Goal: Task Accomplishment & Management: Manage account settings

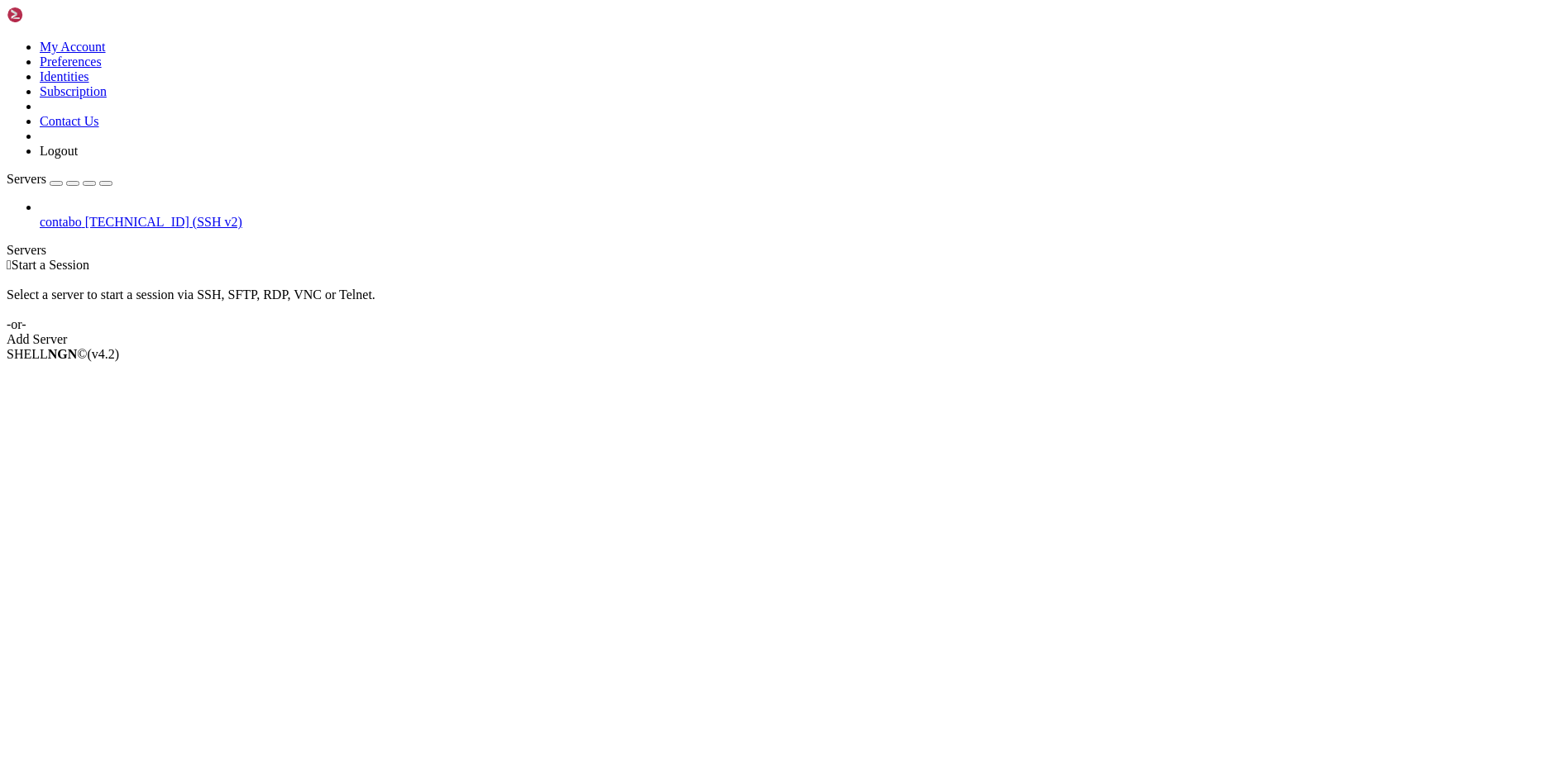
click at [118, 215] on span "[TECHNICAL_ID] (SSH v2)" at bounding box center [164, 222] width 157 height 14
click at [93, 480] on span "Properties" at bounding box center [66, 486] width 54 height 14
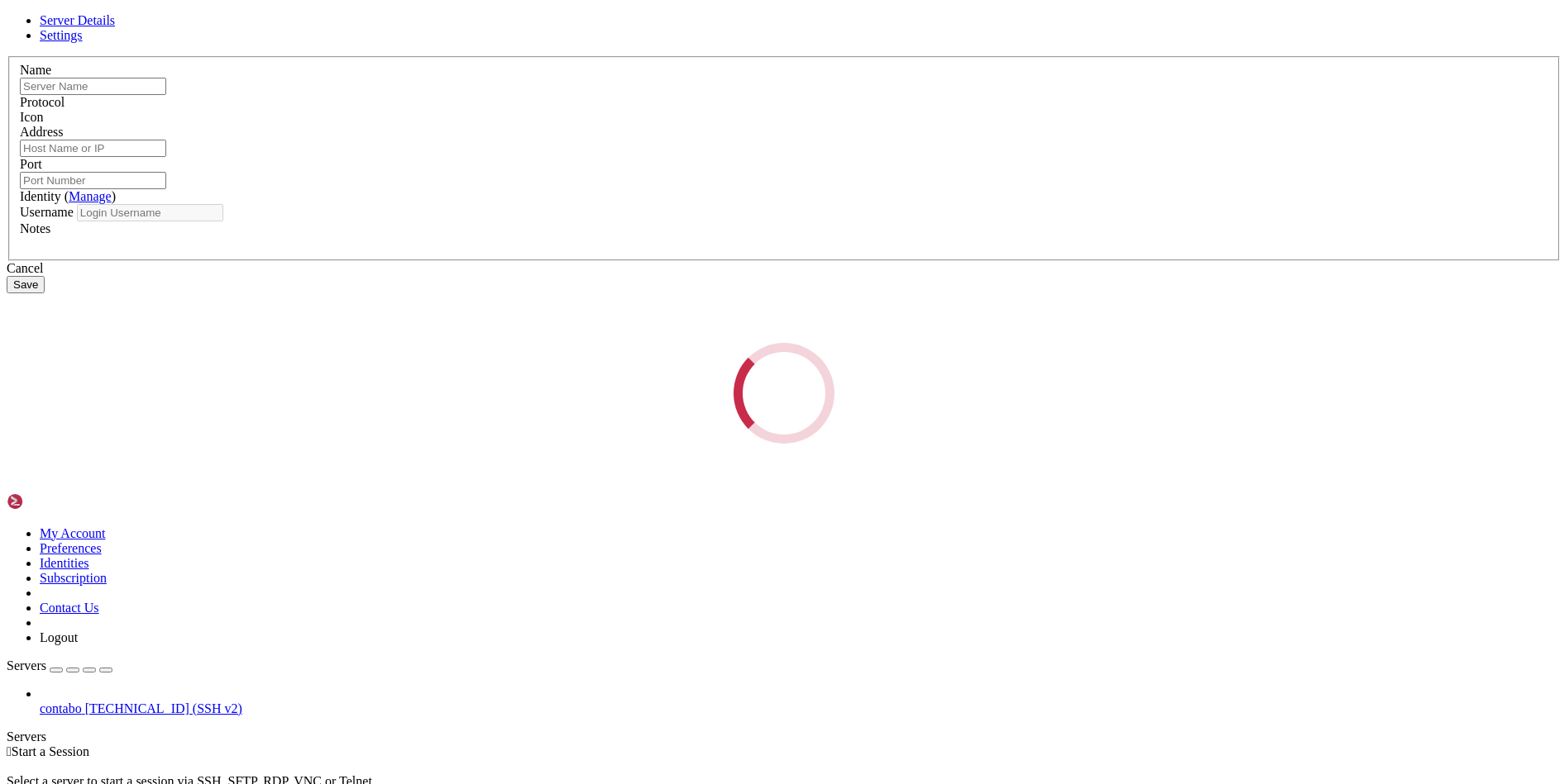
type input "contabo"
type input "[TECHNICAL_ID]"
type input "22"
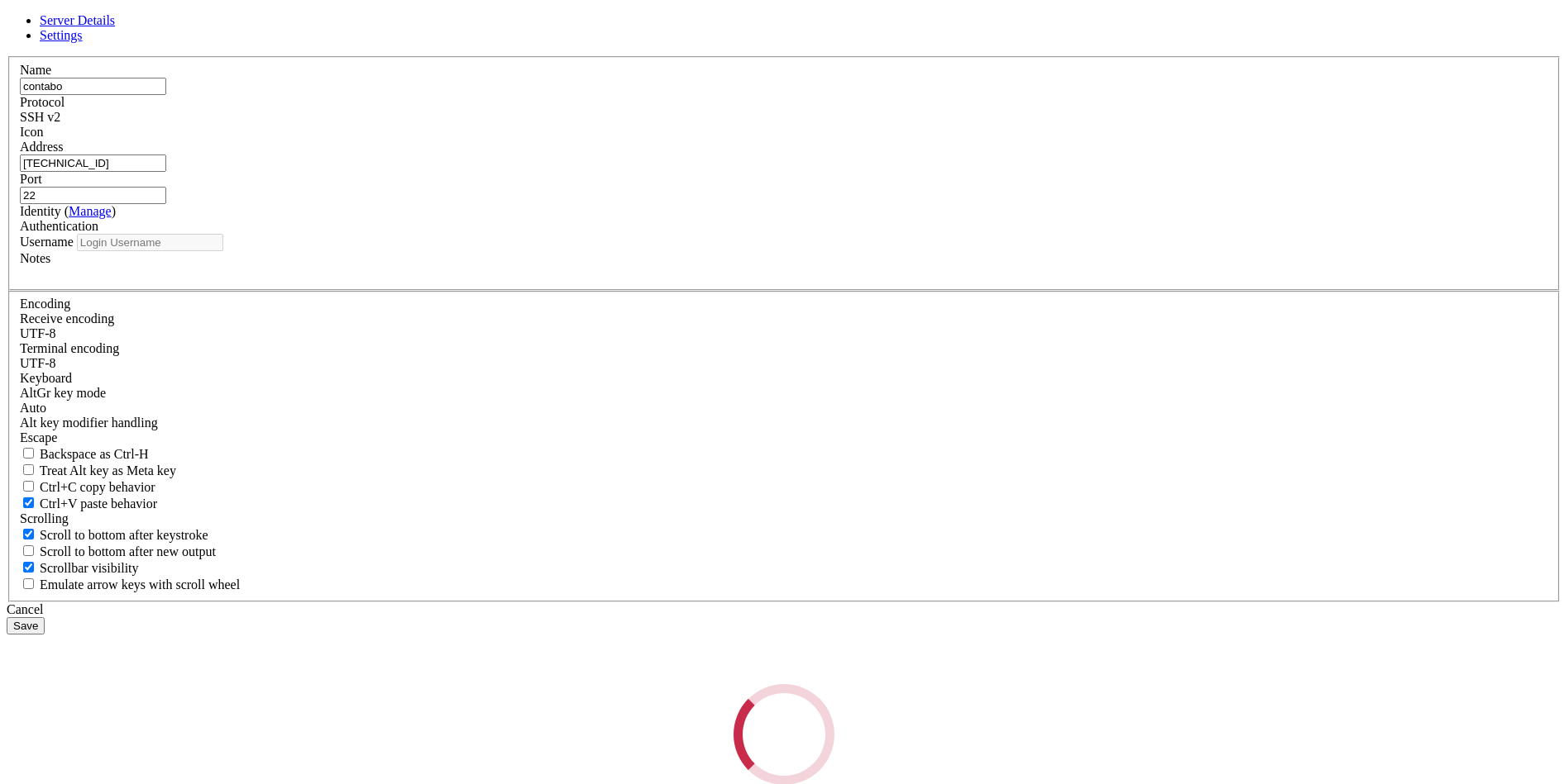
type input "root"
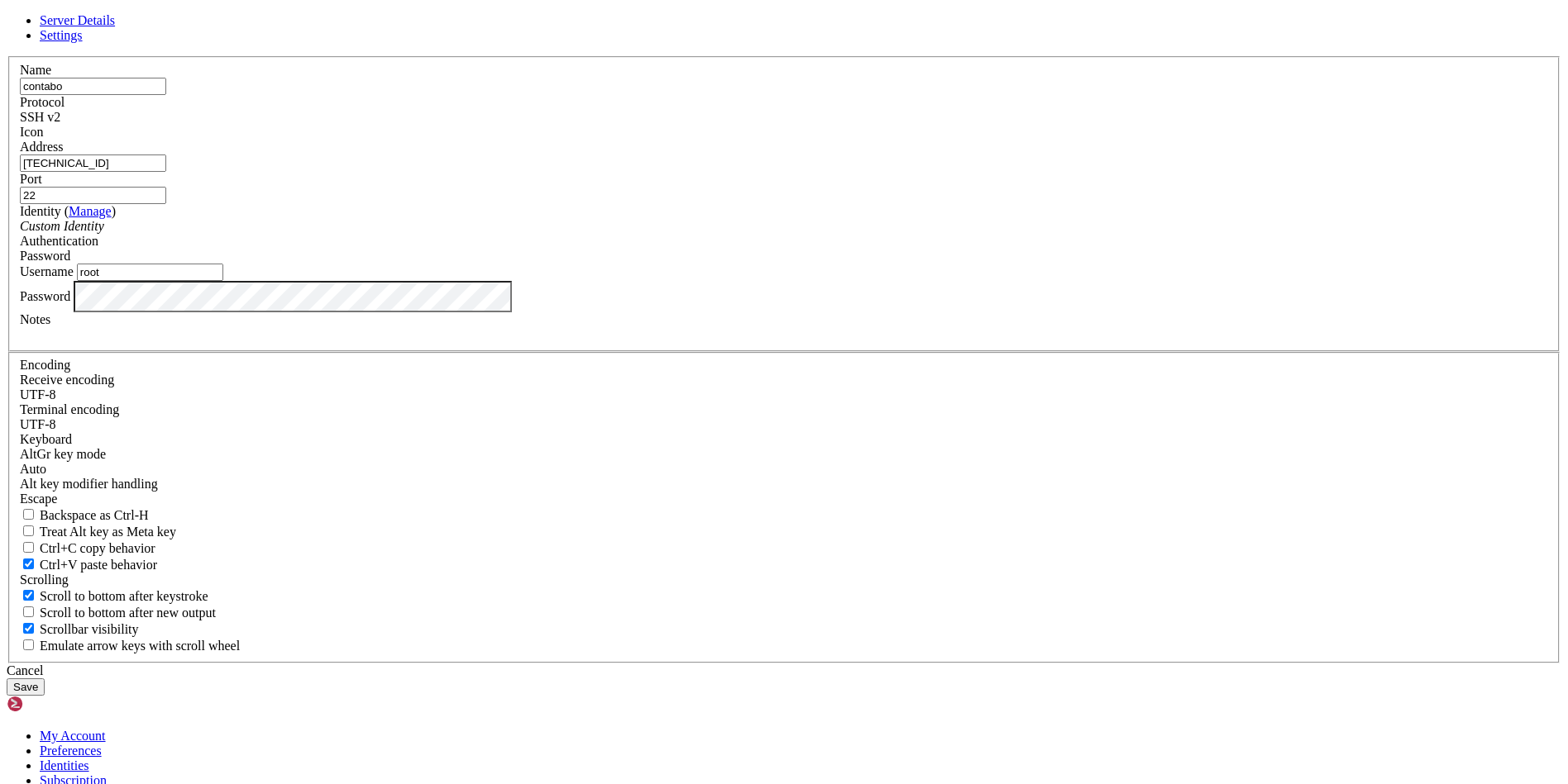
drag, startPoint x: 635, startPoint y: 238, endPoint x: 544, endPoint y: 239, distance: 91.0
click at [543, 237] on div "Name contabo Protocol SSH v2 Icon Address [TECHNICAL_ID]" at bounding box center [784, 360] width 1554 height 607
click at [166, 172] on input "[TECHNICAL_ID]" at bounding box center [92, 163] width 146 height 18
drag, startPoint x: 670, startPoint y: 301, endPoint x: 524, endPoint y: 301, distance: 146.0
click at [524, 301] on div "Server Details Settings Name contabo Protocol SSH v2 Icon" at bounding box center [784, 355] width 1554 height 683
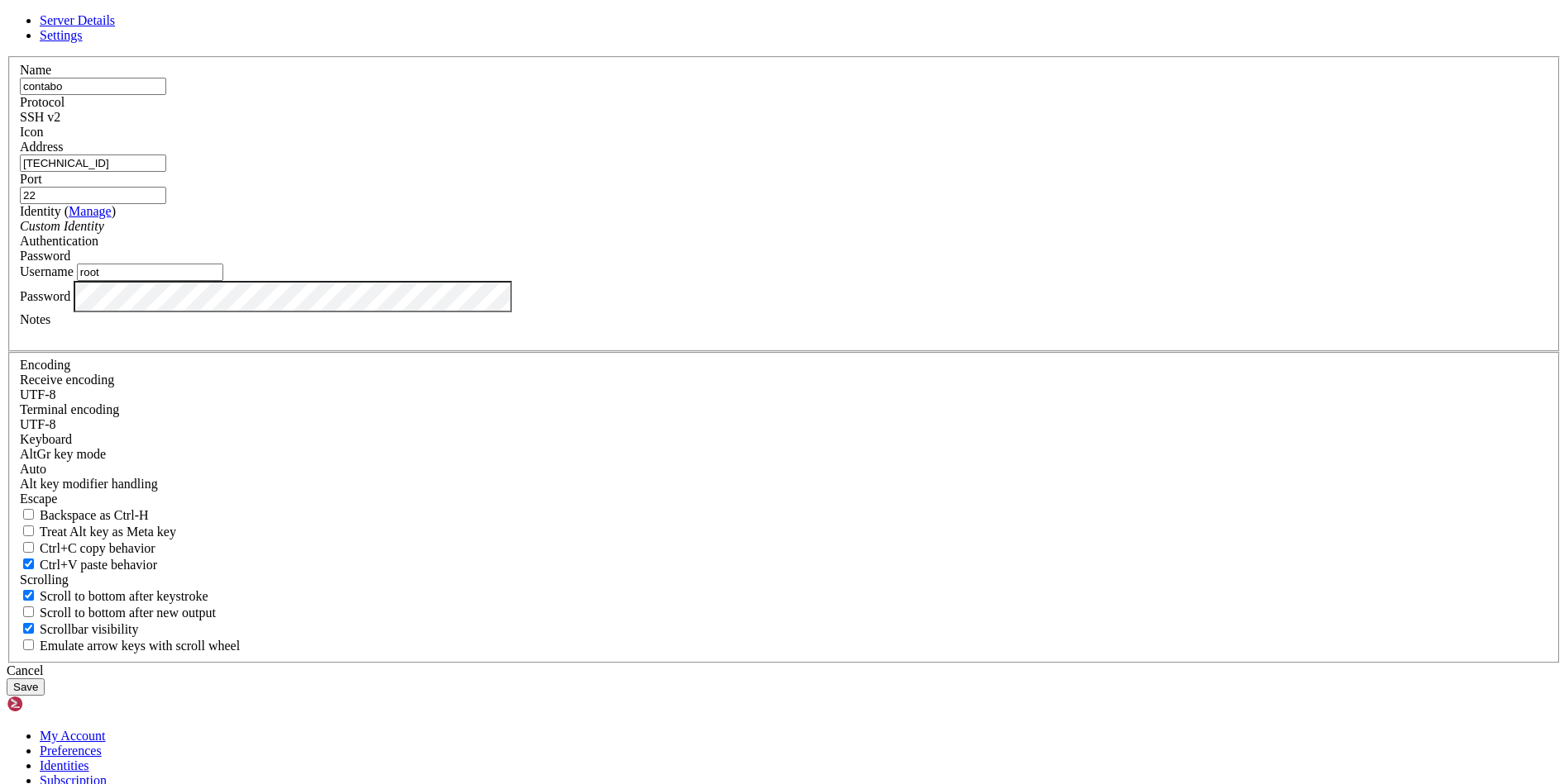
click at [7, 56] on icon at bounding box center [7, 56] width 0 height 0
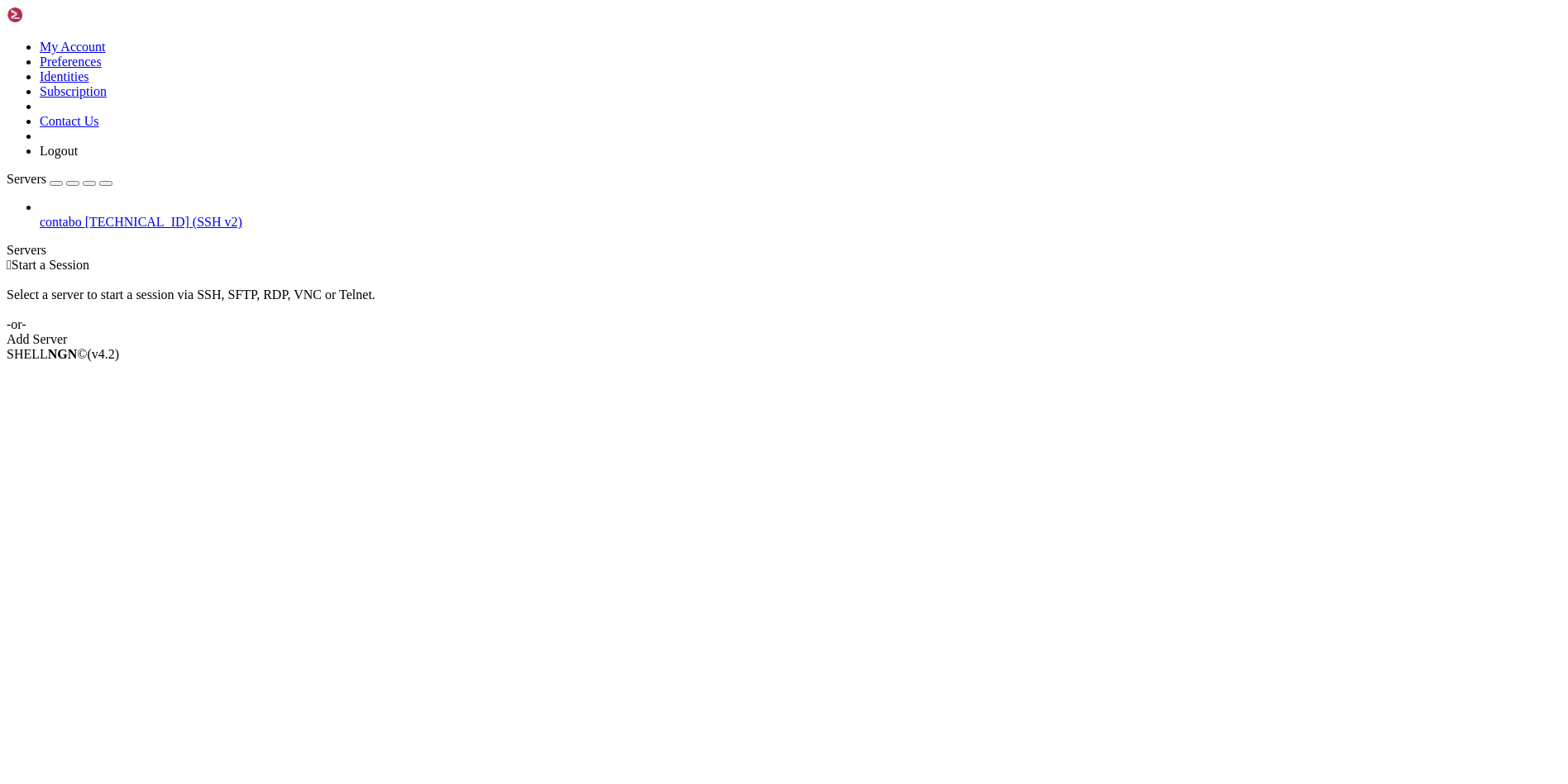
click at [7, 40] on icon at bounding box center [7, 40] width 0 height 0
click at [82, 215] on span "contabo" at bounding box center [60, 222] width 42 height 14
